Goal: Information Seeking & Learning: Learn about a topic

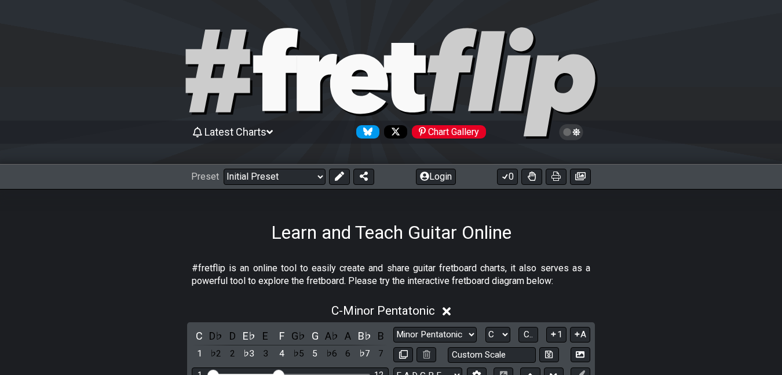
click at [242, 131] on span "Latest Charts" at bounding box center [235, 132] width 62 height 12
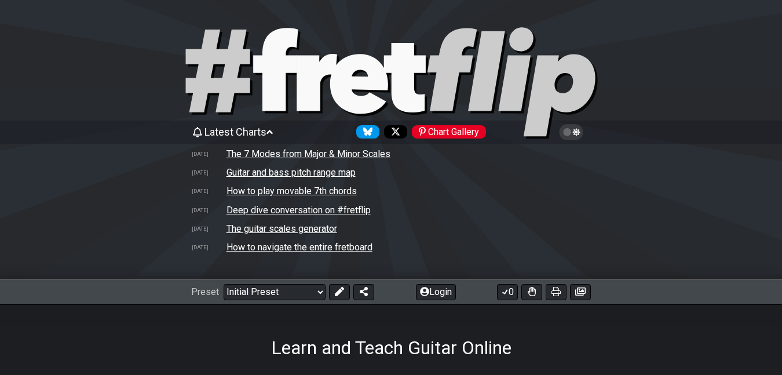
click at [356, 158] on td "The 7 Modes from Major & Minor Scales" at bounding box center [308, 154] width 165 height 12
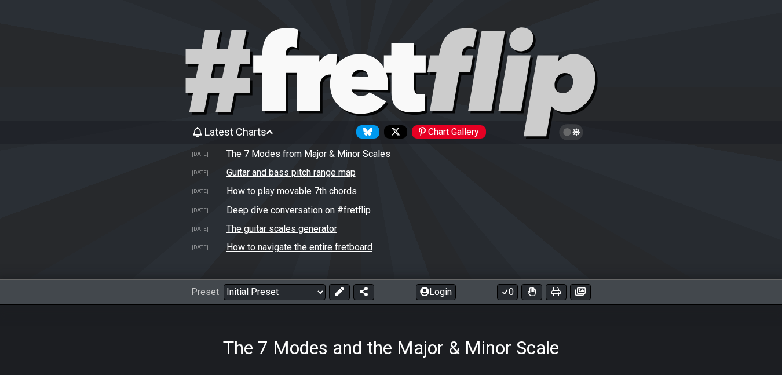
click at [326, 178] on td "Guitar and bass pitch range map" at bounding box center [291, 172] width 130 height 12
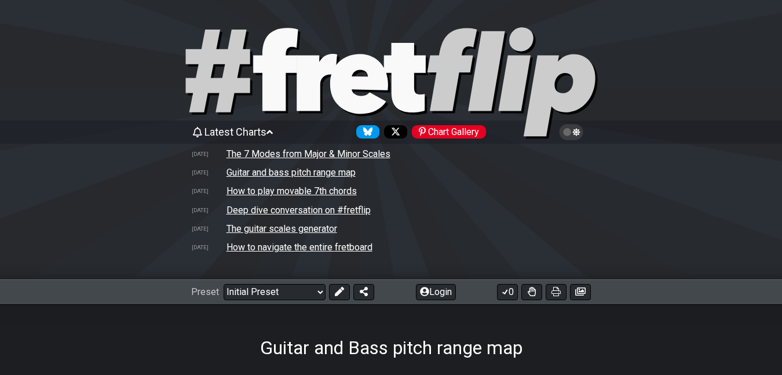
click at [320, 216] on td "Deep dive conversation on #fretflip" at bounding box center [298, 210] width 145 height 12
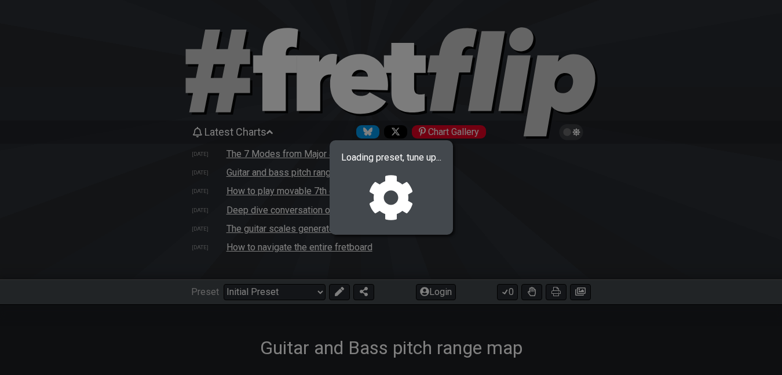
select select "C"
